Goal: Entertainment & Leisure: Consume media (video, audio)

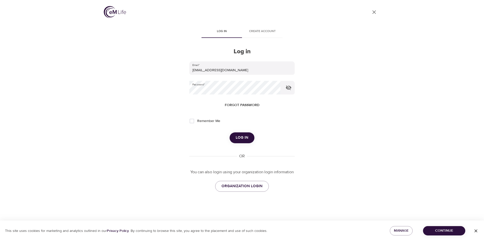
click at [245, 137] on span "Log in" at bounding box center [242, 138] width 13 height 7
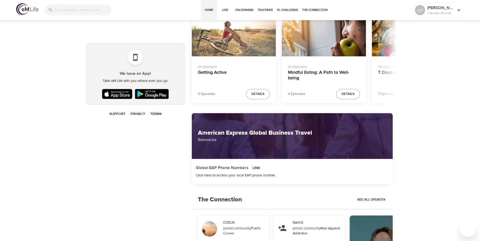
scroll to position [202, 0]
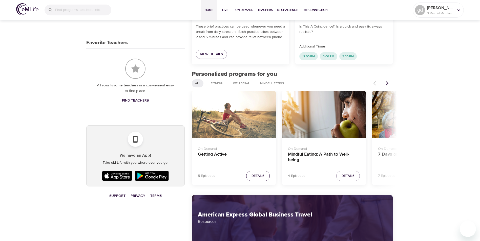
click at [254, 174] on span "Details" at bounding box center [257, 176] width 13 height 6
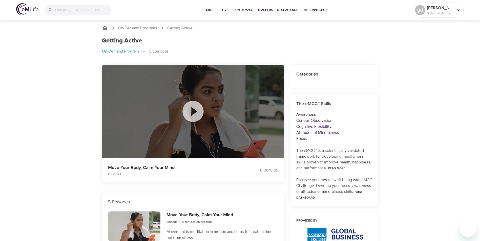
click at [194, 112] on icon at bounding box center [192, 111] width 25 height 25
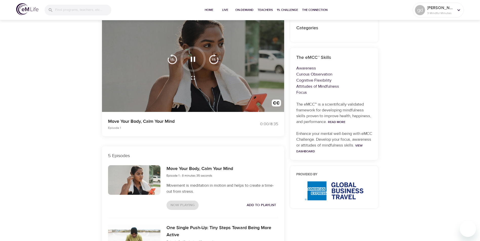
scroll to position [51, 0]
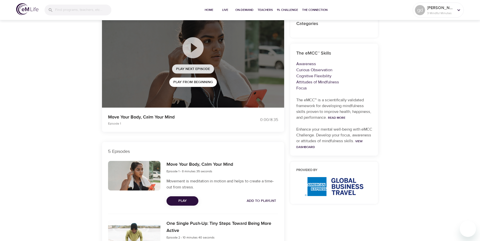
click at [193, 70] on span "Play Next Episode" at bounding box center [193, 69] width 34 height 6
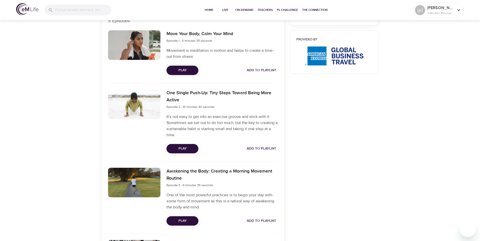
scroll to position [253, 0]
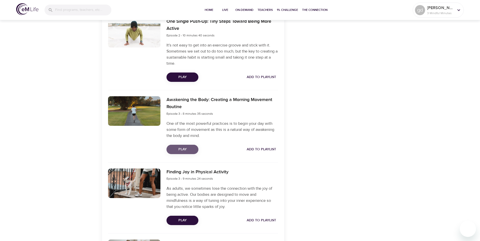
click at [182, 149] on span "Play" at bounding box center [183, 149] width 24 height 6
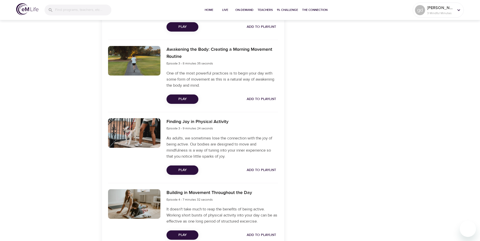
scroll to position [304, 0]
click at [187, 169] on span "Play" at bounding box center [183, 170] width 24 height 6
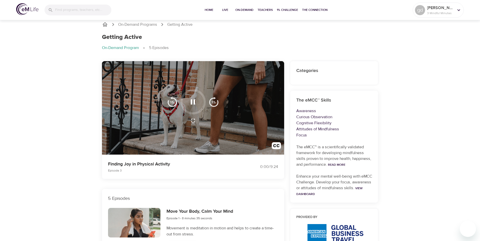
scroll to position [0, 0]
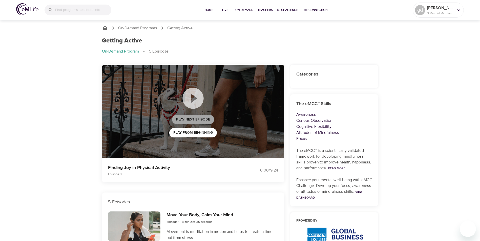
click at [191, 121] on span "Play Next Episode" at bounding box center [193, 120] width 34 height 6
